Goal: Information Seeking & Learning: Learn about a topic

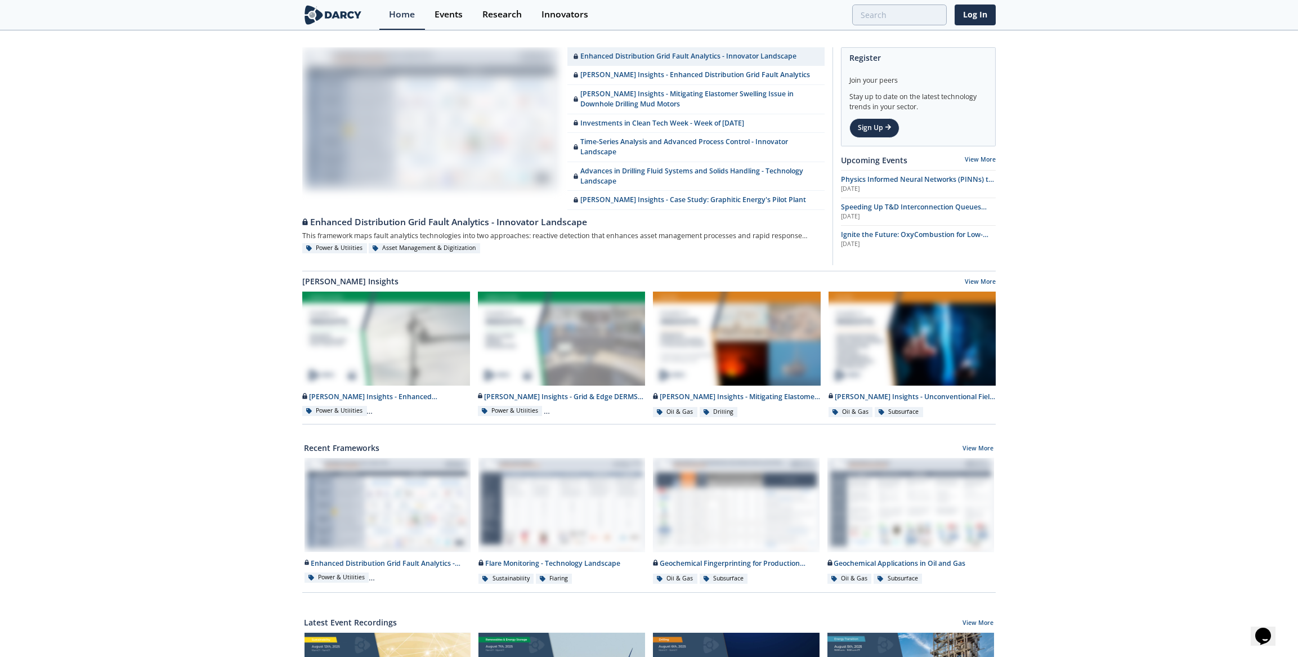
click at [953, 19] on div "Home Events Research Innovators Log In" at bounding box center [687, 15] width 616 height 30
click at [990, 16] on link "Log In" at bounding box center [975, 15] width 41 height 21
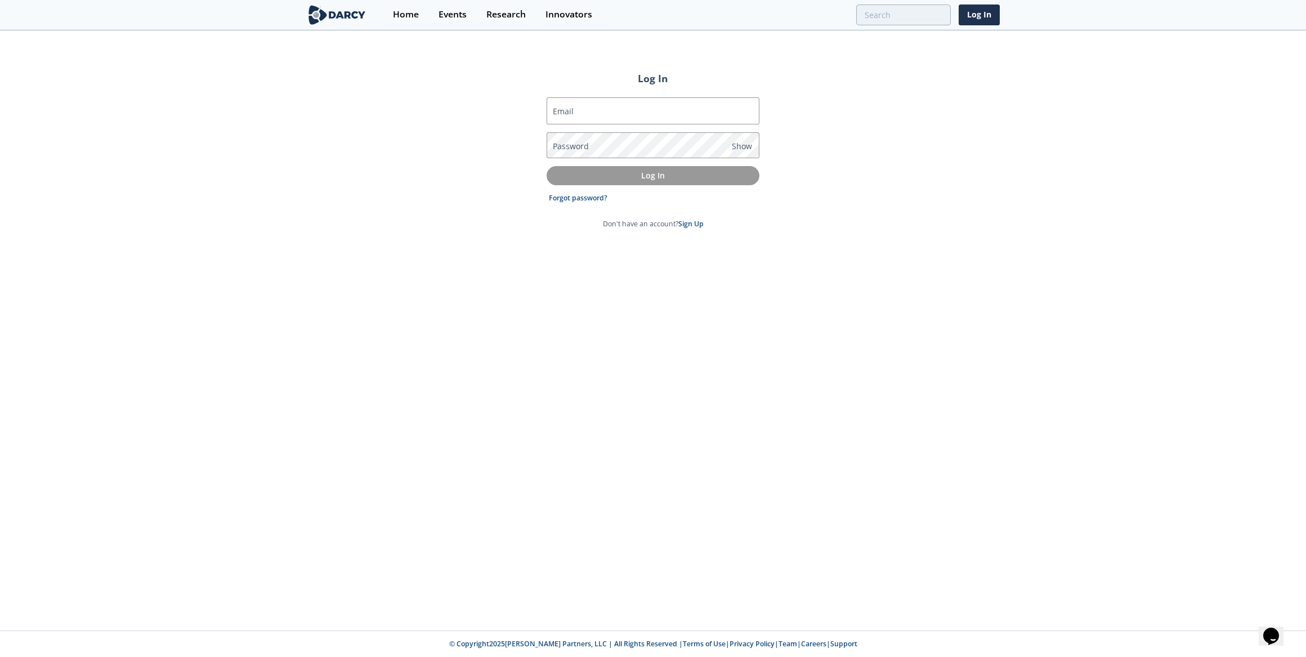
type input "arsalan@darcypartners.com"
click at [658, 182] on button "Log In" at bounding box center [653, 175] width 213 height 19
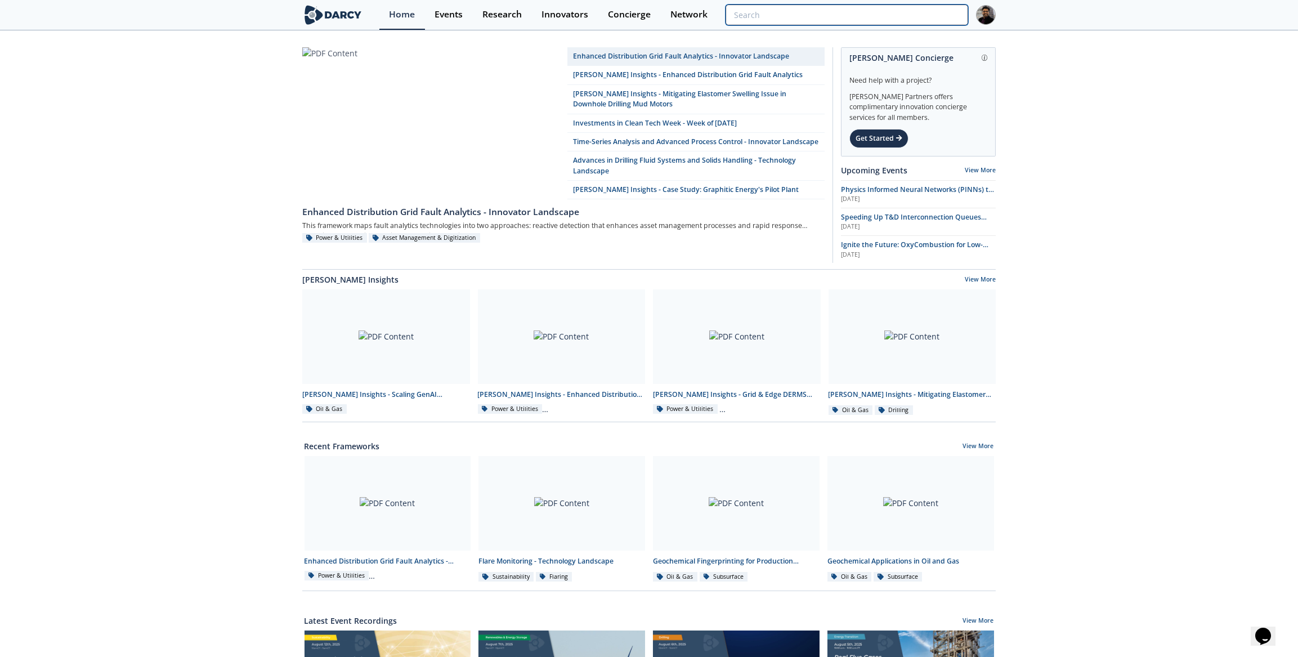
click at [901, 7] on input "search" at bounding box center [847, 15] width 243 height 21
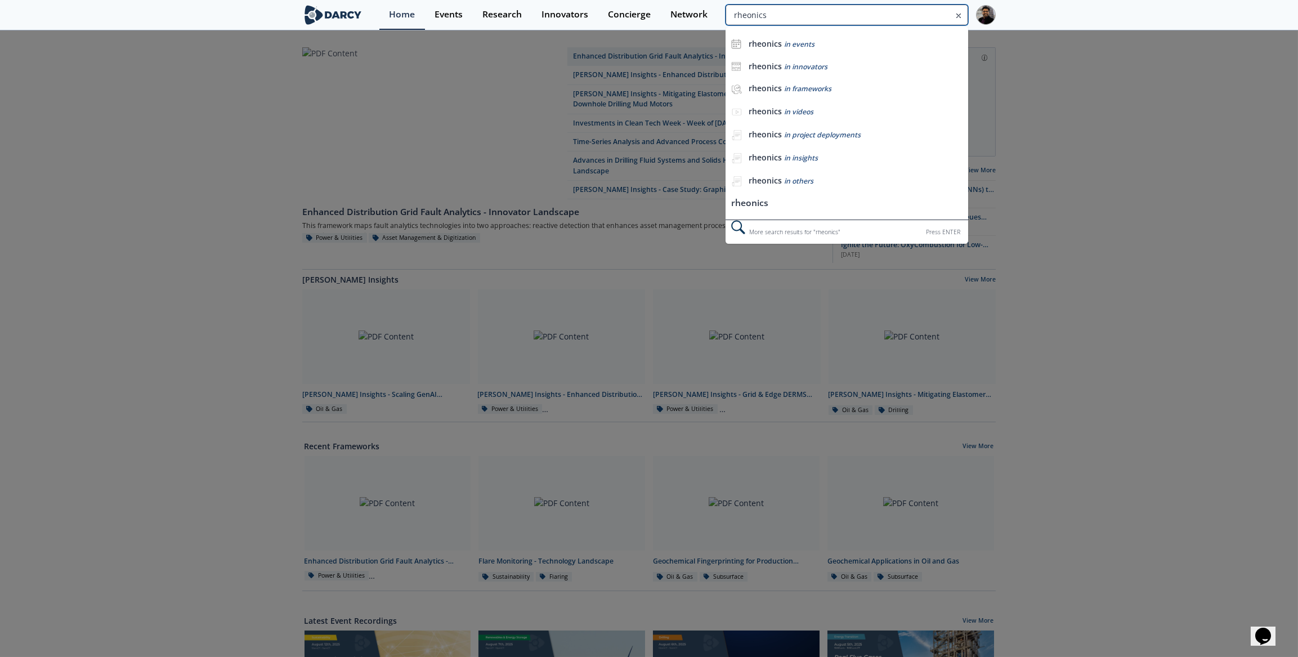
type input "rheonics"
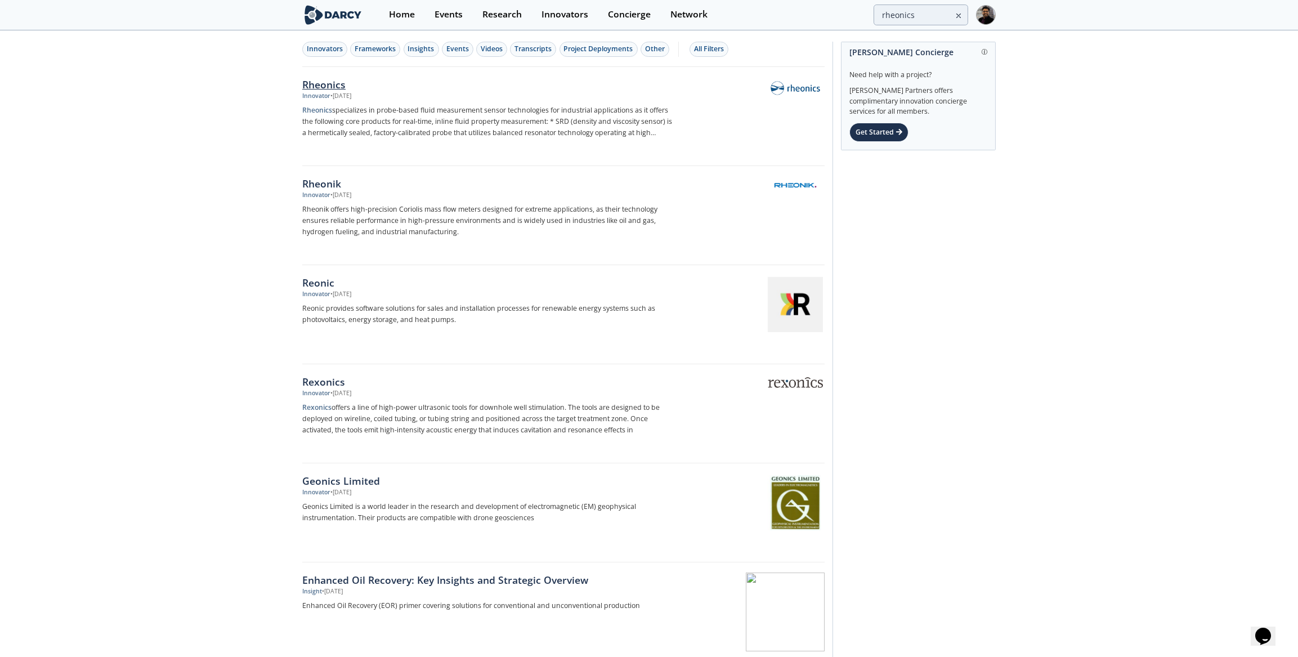
click at [342, 87] on div "Rheonics" at bounding box center [488, 84] width 373 height 15
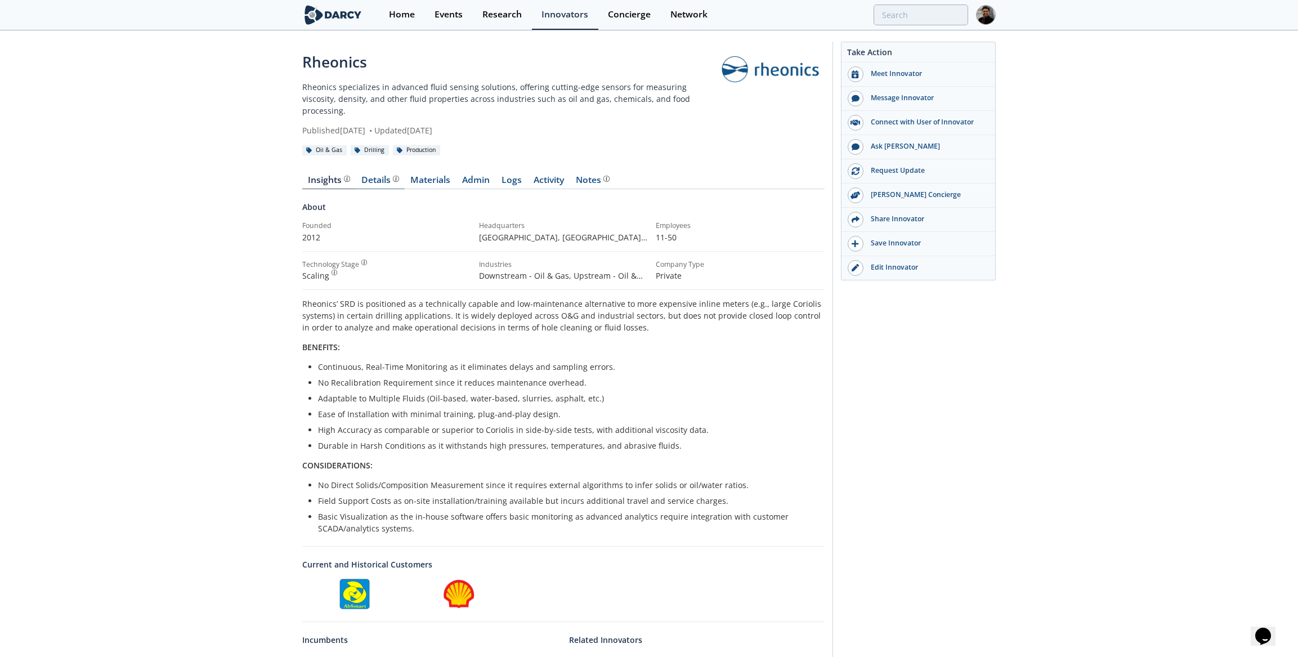
click at [372, 164] on div "Insights Details Materials Admin Logs Activity Notes About Founded 2012" at bounding box center [563, 453] width 522 height 587
click at [372, 176] on div "Details" at bounding box center [380, 180] width 37 height 9
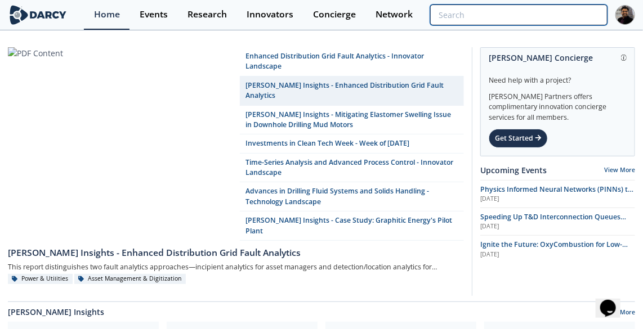
click at [544, 14] on input "search" at bounding box center [518, 15] width 177 height 21
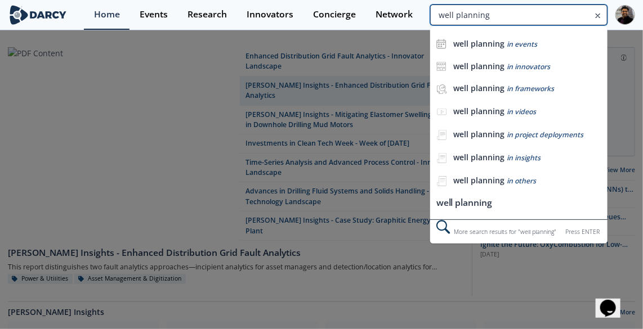
type input "well planning"
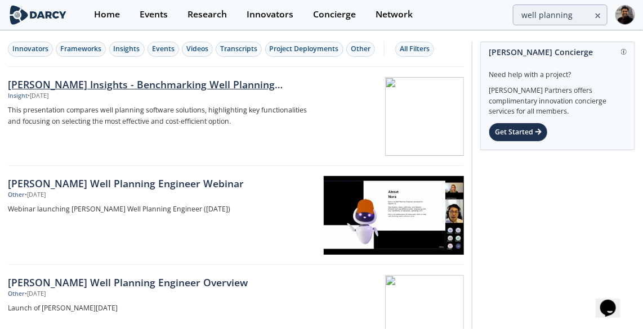
click at [217, 95] on div "Insight • Apr 25, 2025" at bounding box center [161, 96] width 306 height 9
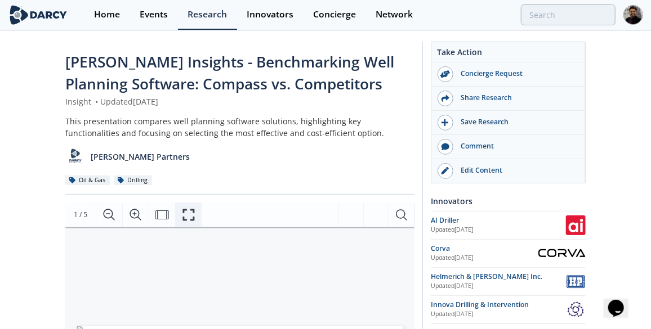
click at [191, 212] on icon "Fullscreen" at bounding box center [189, 215] width 14 height 14
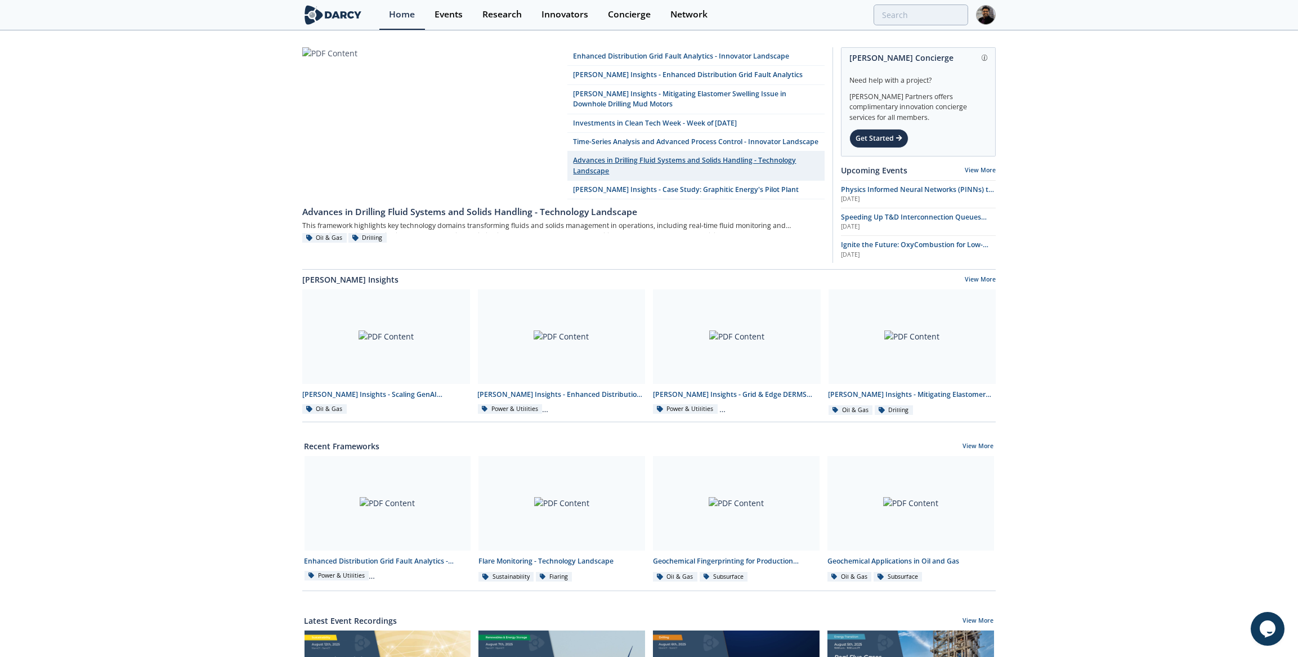
click at [633, 171] on link "Advances in Drilling Fluid Systems and Solids Handling - Technology Landscape" at bounding box center [695, 165] width 257 height 29
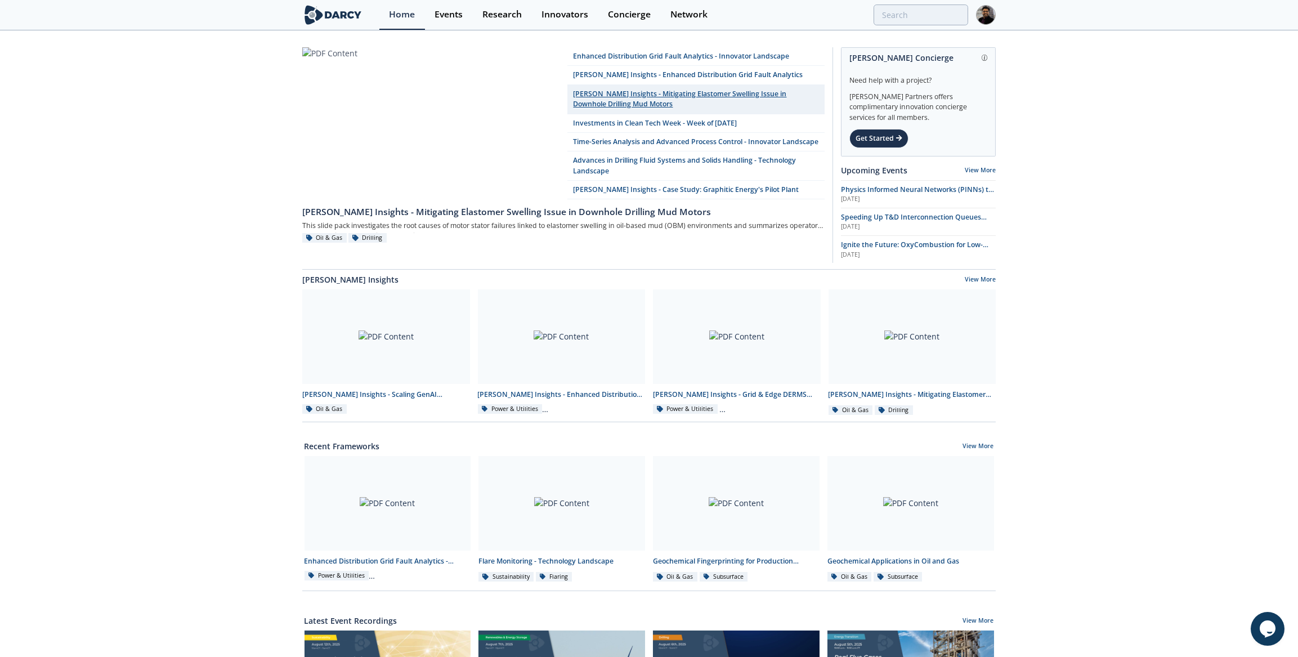
click at [639, 97] on link "Darcy Insights - Mitigating Elastomer Swelling Issue in Downhole Drilling Mud M…" at bounding box center [695, 99] width 257 height 29
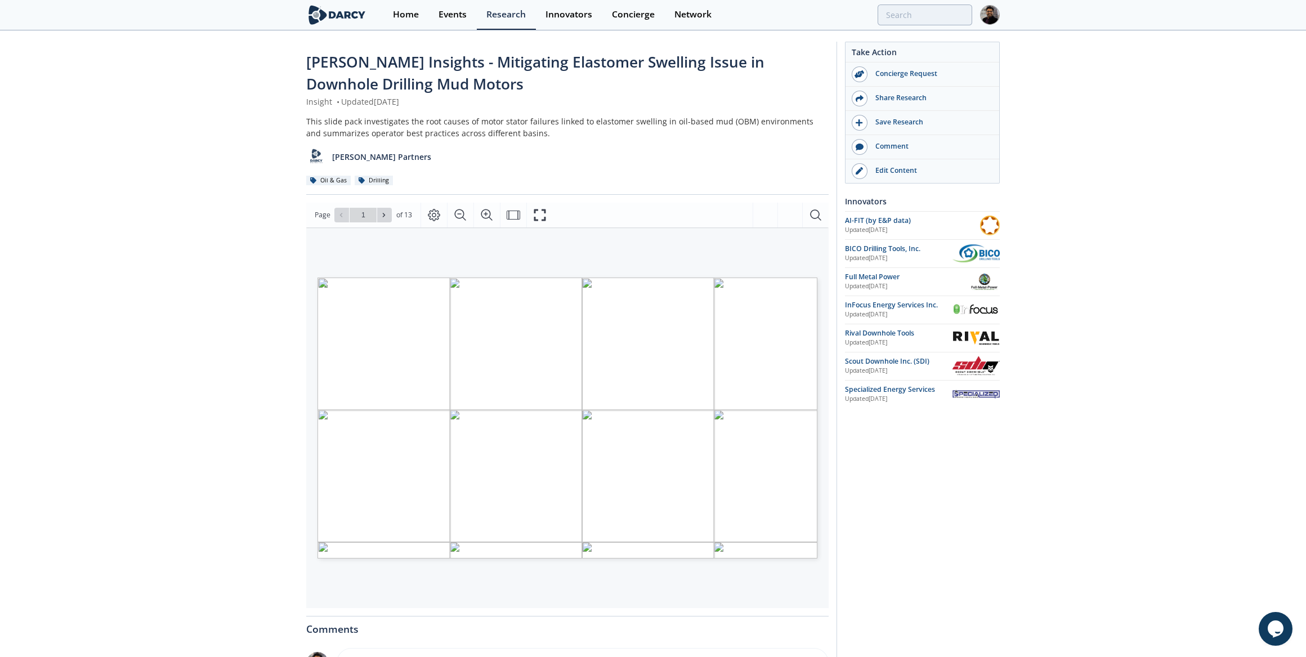
click at [396, 211] on span "of 13" at bounding box center [404, 214] width 16 height 11
click at [382, 211] on span at bounding box center [385, 215] width 8 height 8
type input "2"
click at [382, 211] on span at bounding box center [385, 215] width 8 height 8
type input "3"
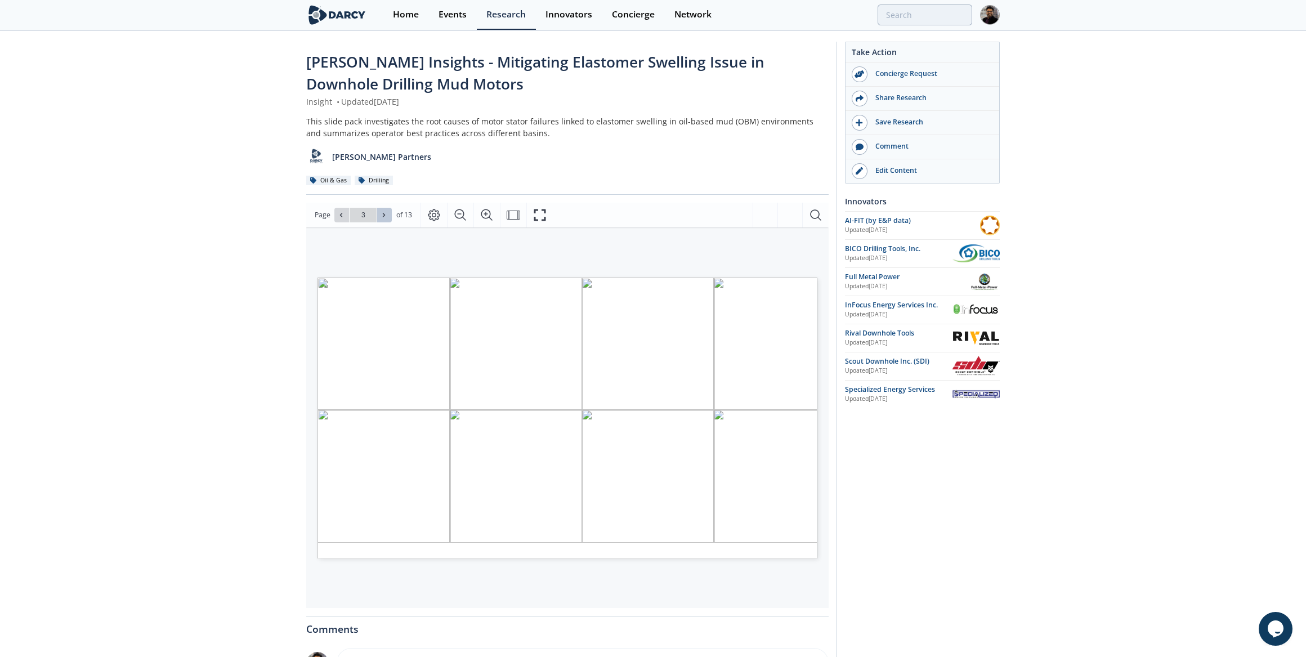
click at [382, 211] on span at bounding box center [385, 215] width 8 height 8
type input "5"
click at [382, 211] on span at bounding box center [385, 215] width 8 height 8
type input "6"
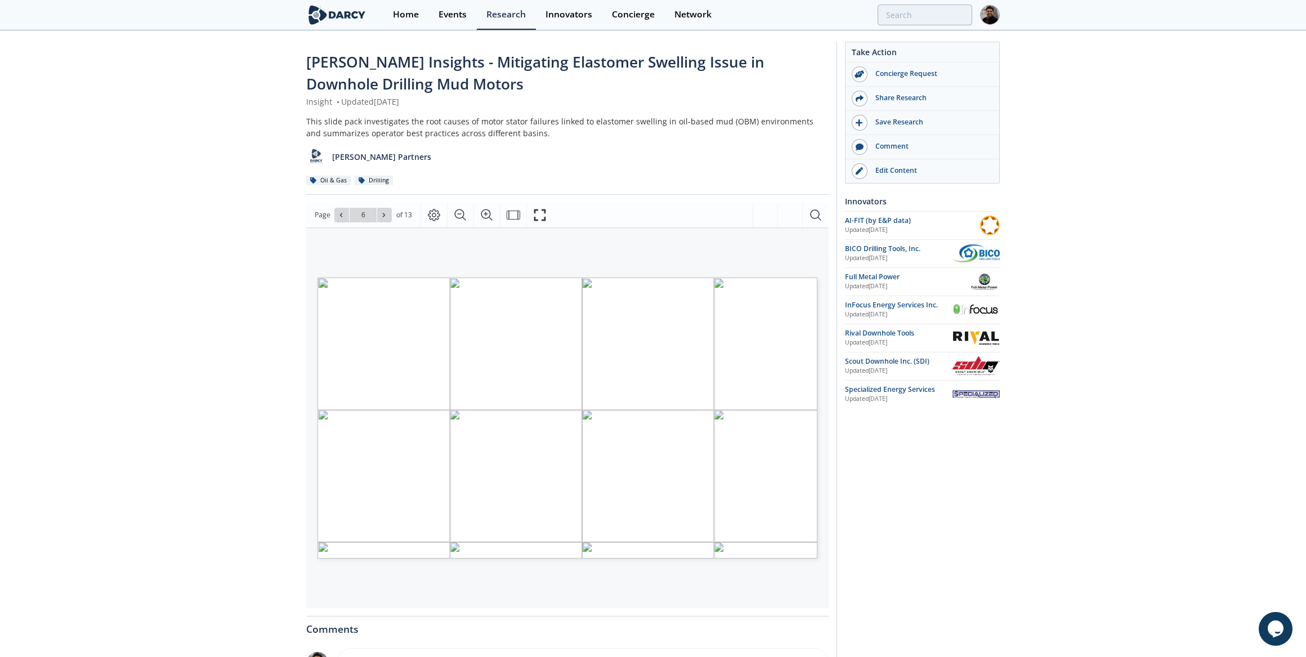
click at [382, 211] on span at bounding box center [385, 215] width 8 height 8
type input "7"
click at [382, 211] on span at bounding box center [385, 215] width 8 height 8
type input "8"
click at [382, 211] on span at bounding box center [385, 215] width 8 height 8
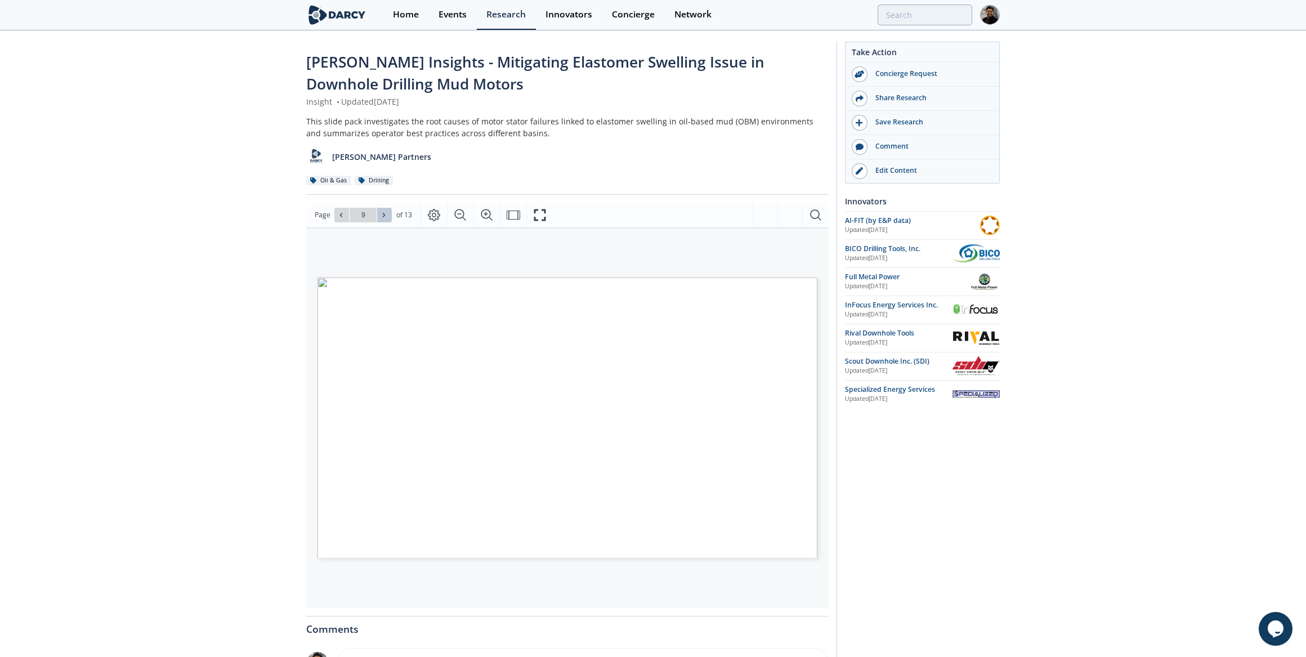
click at [382, 211] on span at bounding box center [385, 215] width 8 height 8
type input "13"
